Goal: Information Seeking & Learning: Learn about a topic

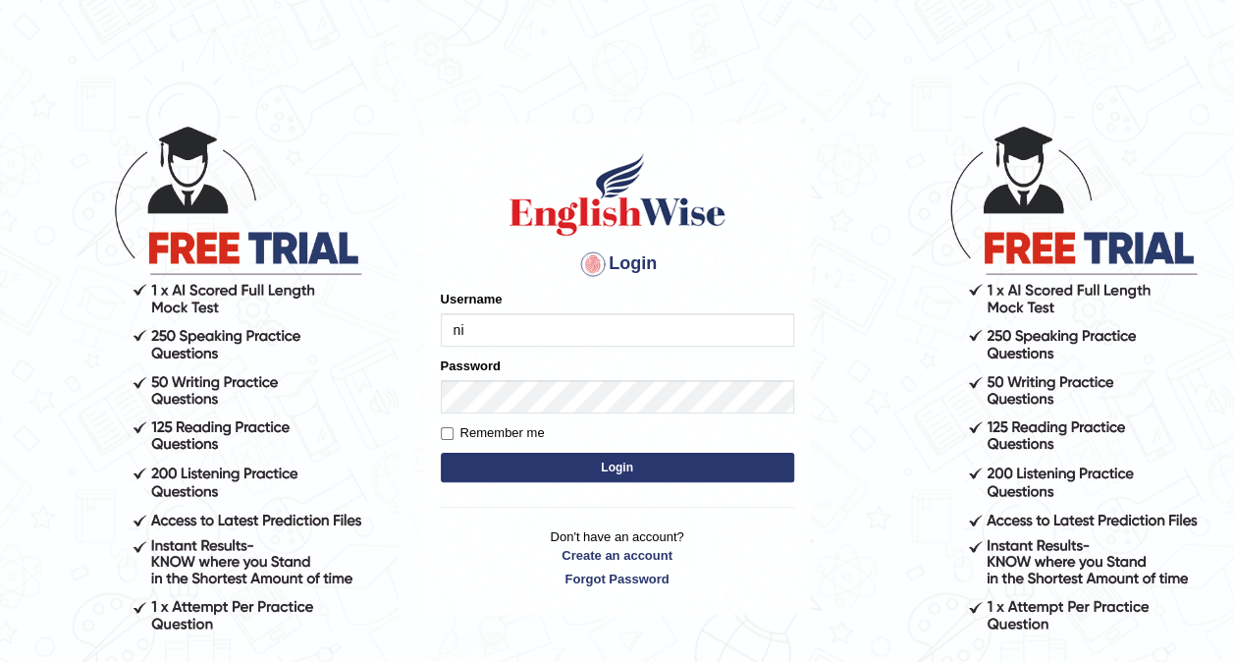
type input "n"
type input "Nidhi7774"
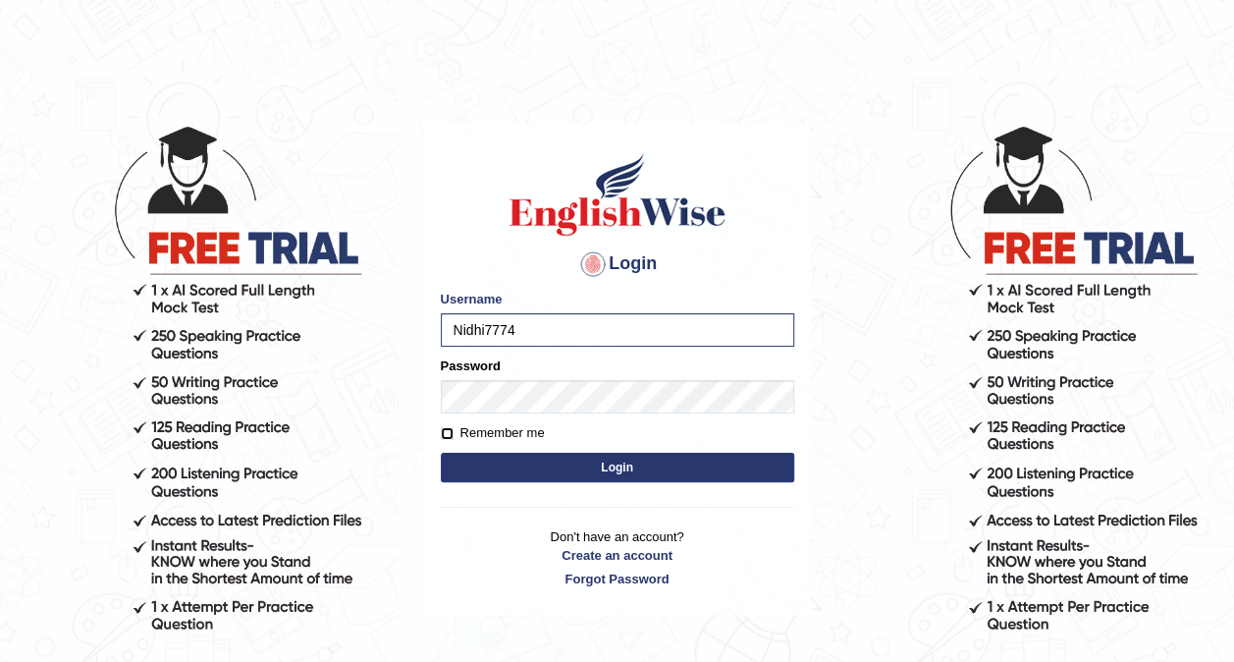
click at [444, 434] on input "Remember me" at bounding box center [447, 433] width 13 height 13
checkbox input "false"
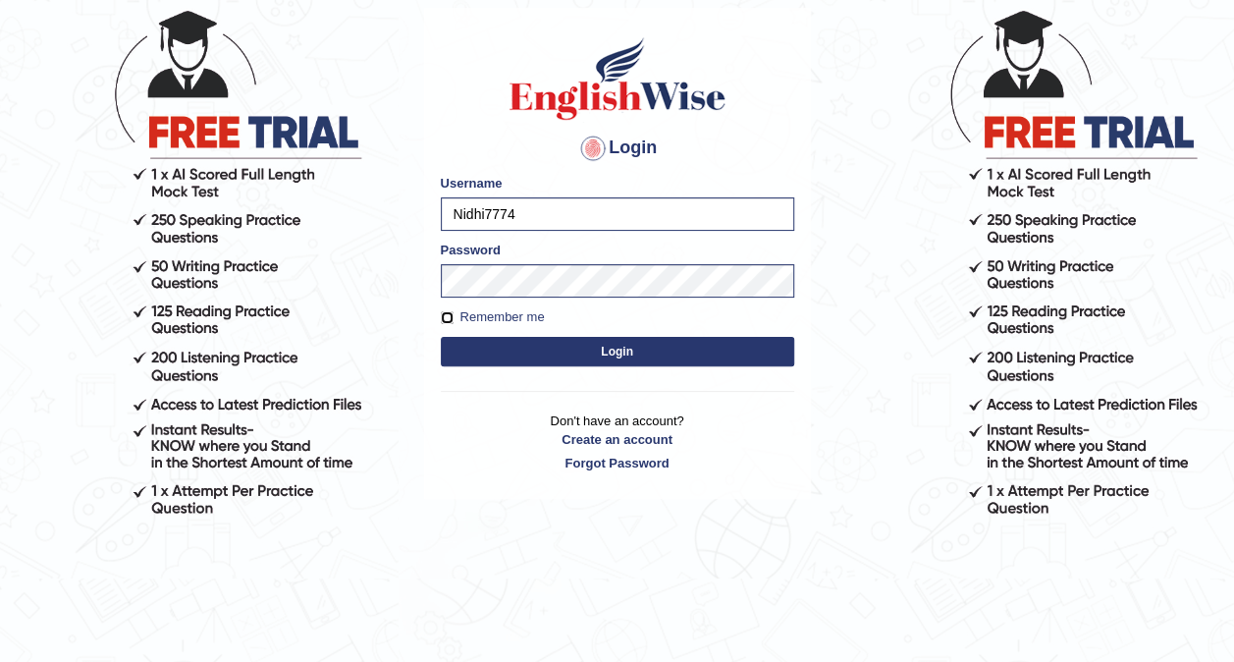
scroll to position [125, 0]
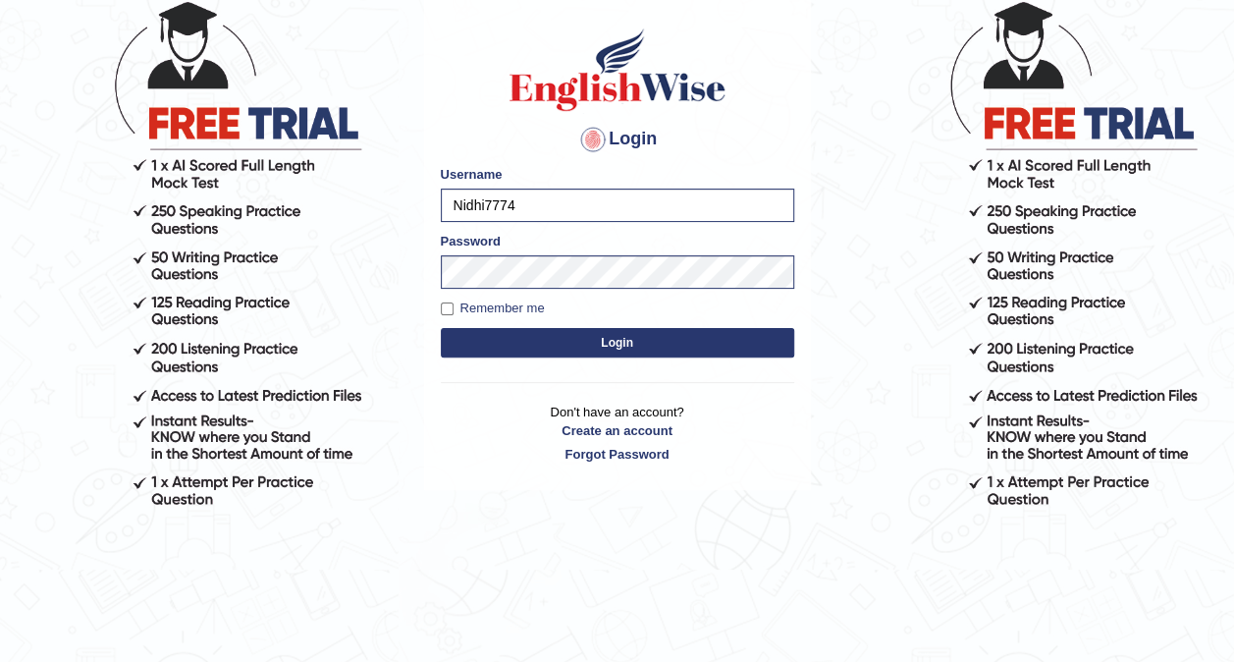
click at [566, 342] on button "Login" at bounding box center [618, 342] width 354 height 29
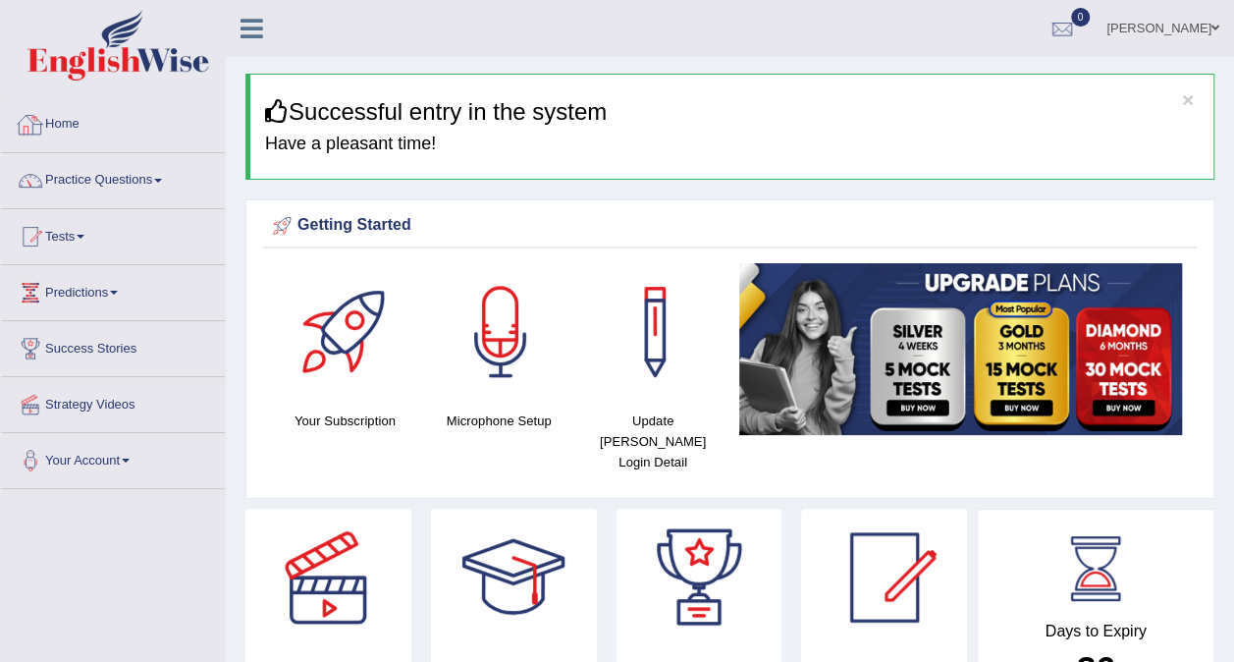
click at [63, 126] on link "Home" at bounding box center [113, 121] width 224 height 49
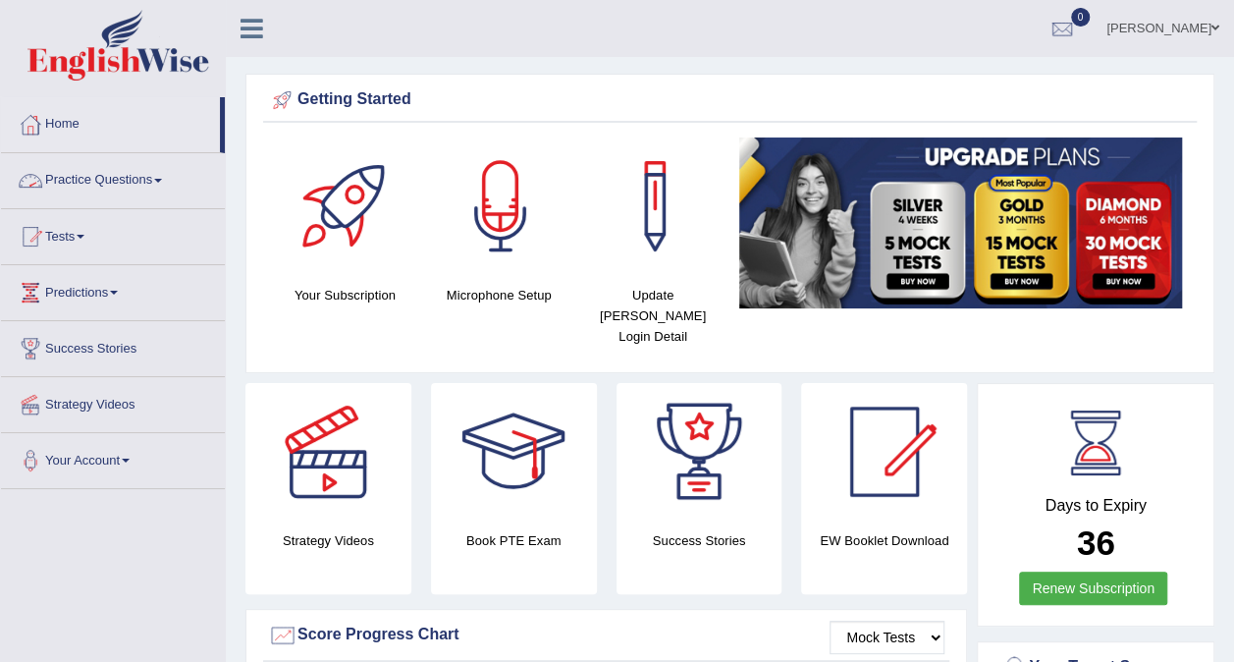
click at [114, 174] on link "Practice Questions" at bounding box center [113, 177] width 224 height 49
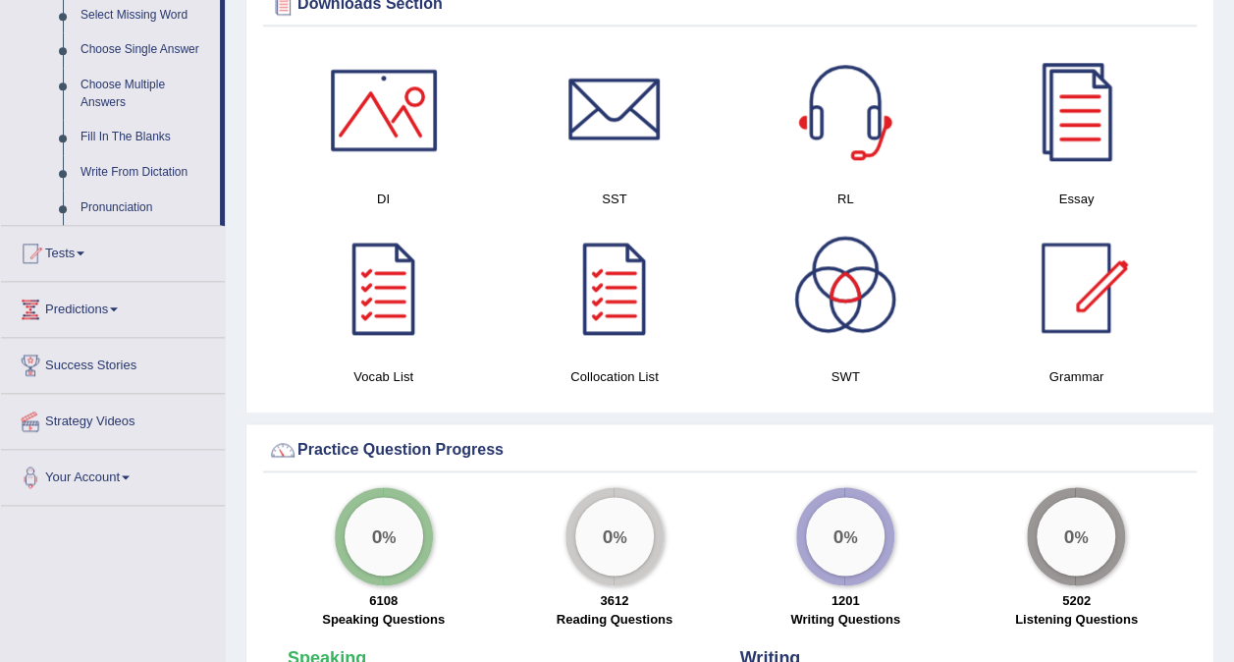
scroll to position [1033, 0]
click at [92, 240] on link "Tests" at bounding box center [113, 249] width 224 height 49
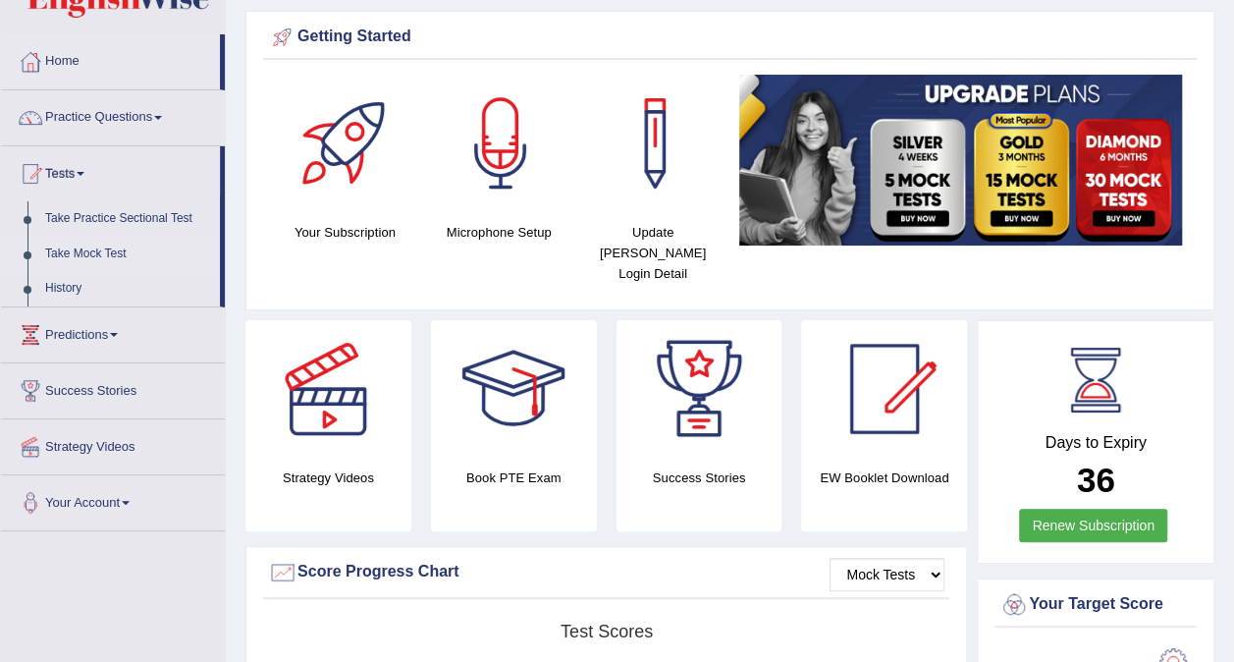
scroll to position [61, 0]
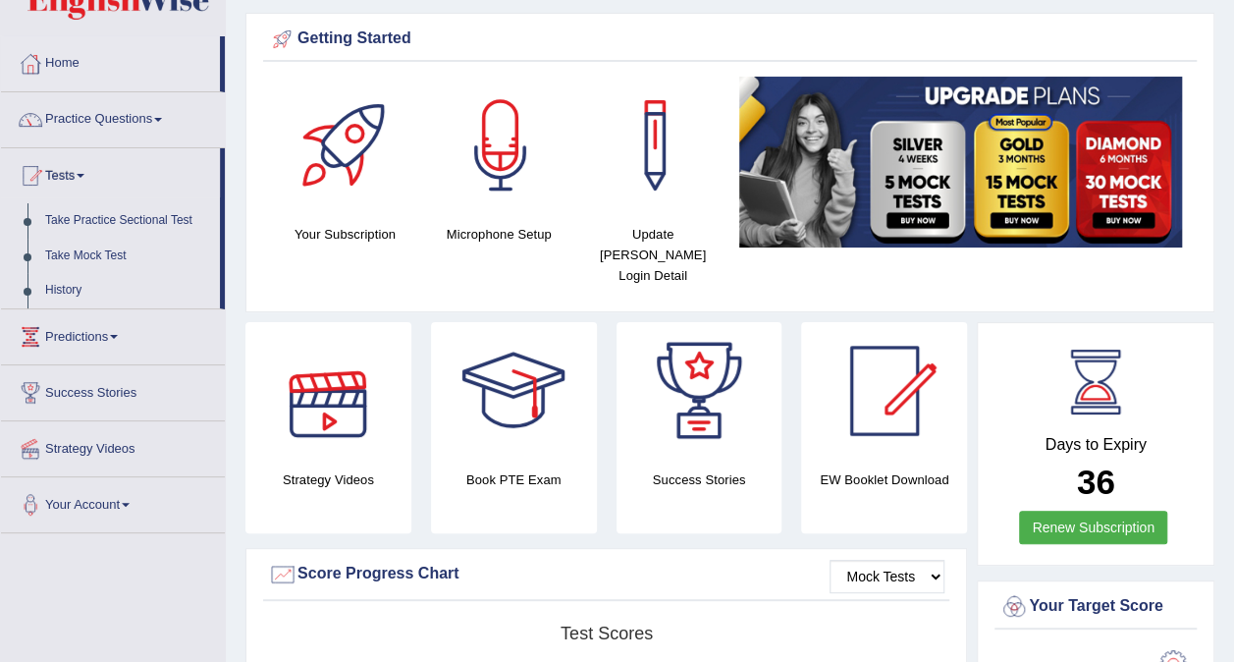
click at [302, 400] on div at bounding box center [327, 390] width 137 height 137
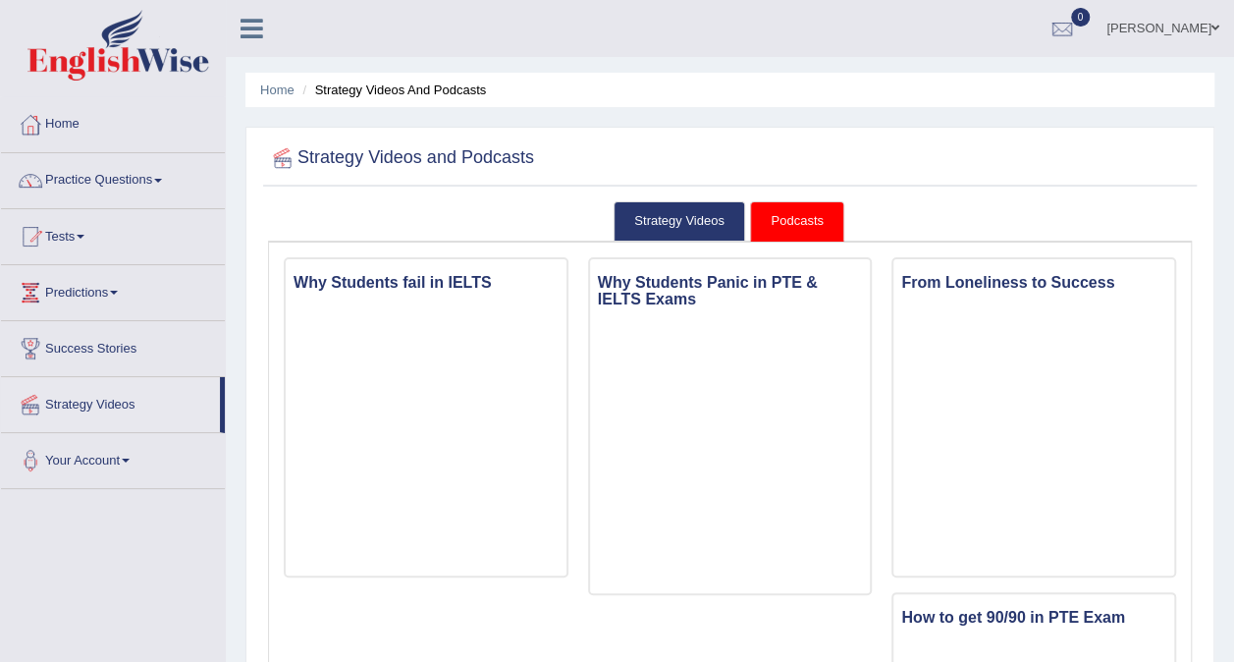
click at [123, 401] on link "Strategy Videos" at bounding box center [110, 401] width 219 height 49
